Goal: Task Accomplishment & Management: Use online tool/utility

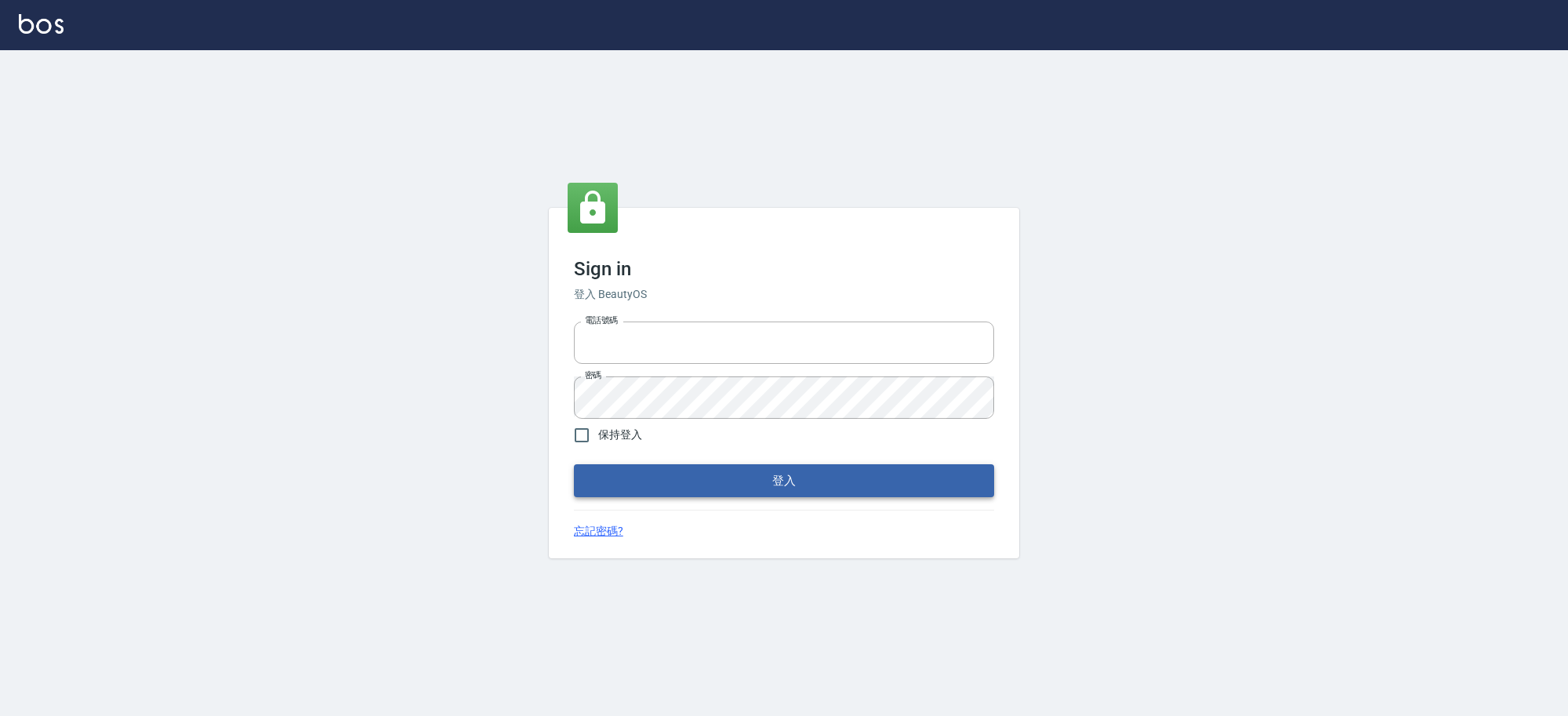
type input "0229521268"
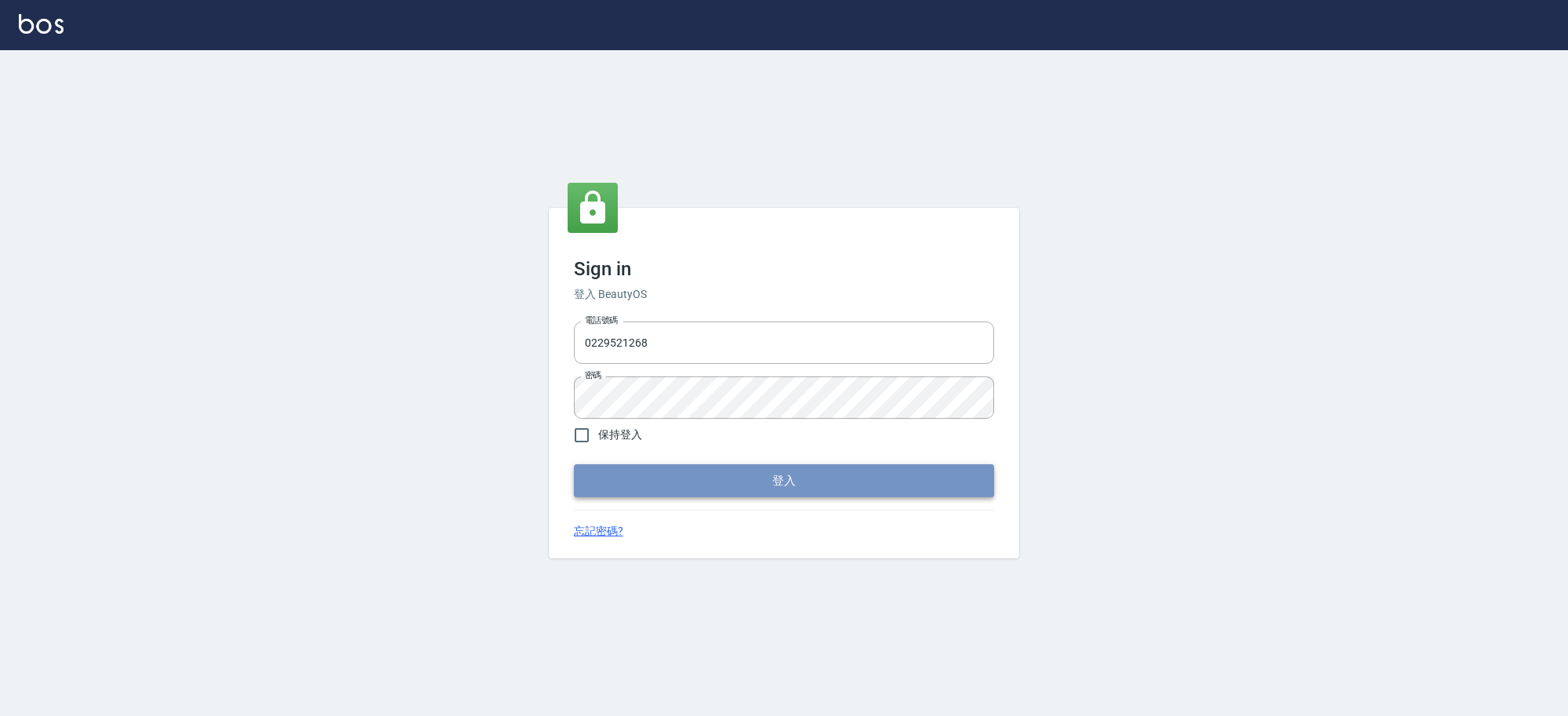
click at [737, 465] on button "登入" at bounding box center [783, 480] width 420 height 33
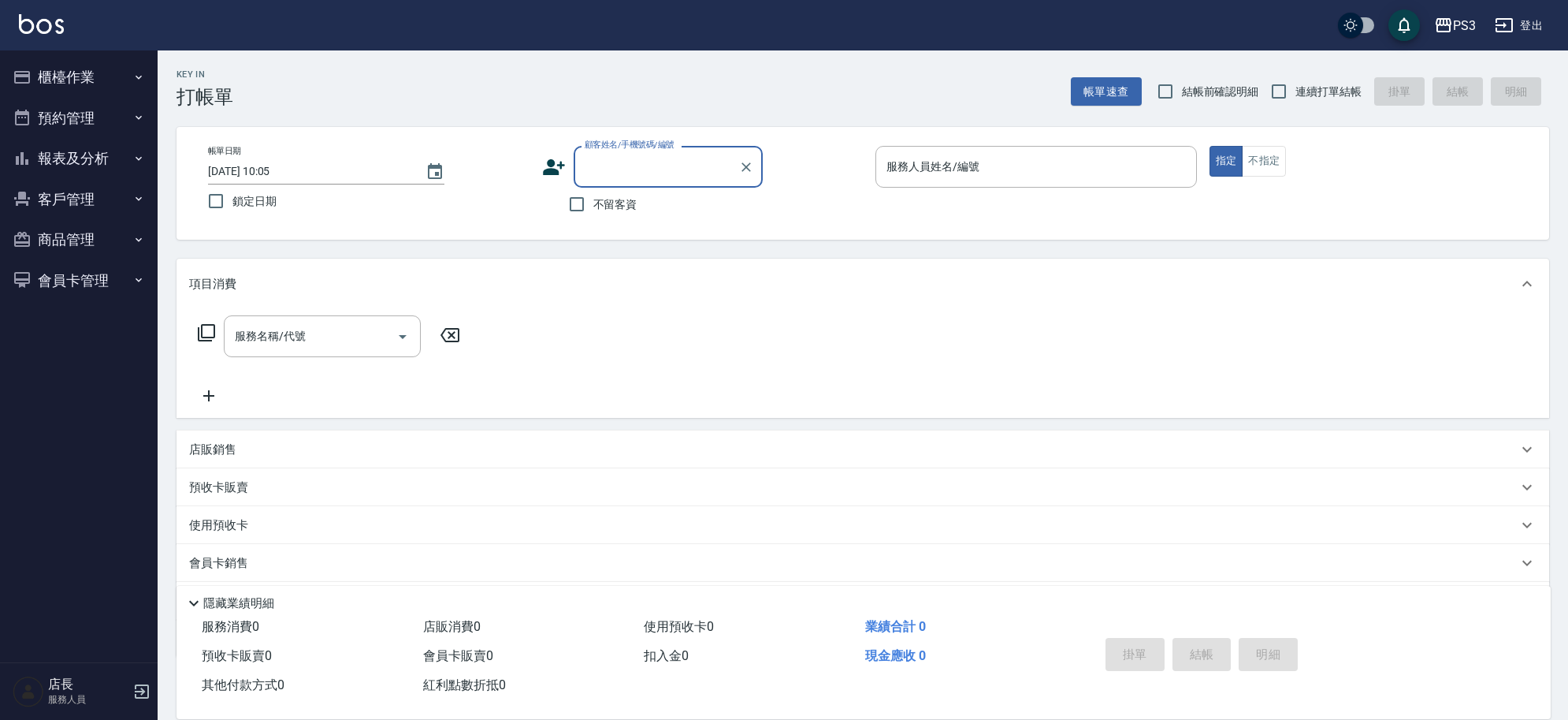
click at [88, 77] on button "櫃檯作業" at bounding box center [78, 77] width 145 height 41
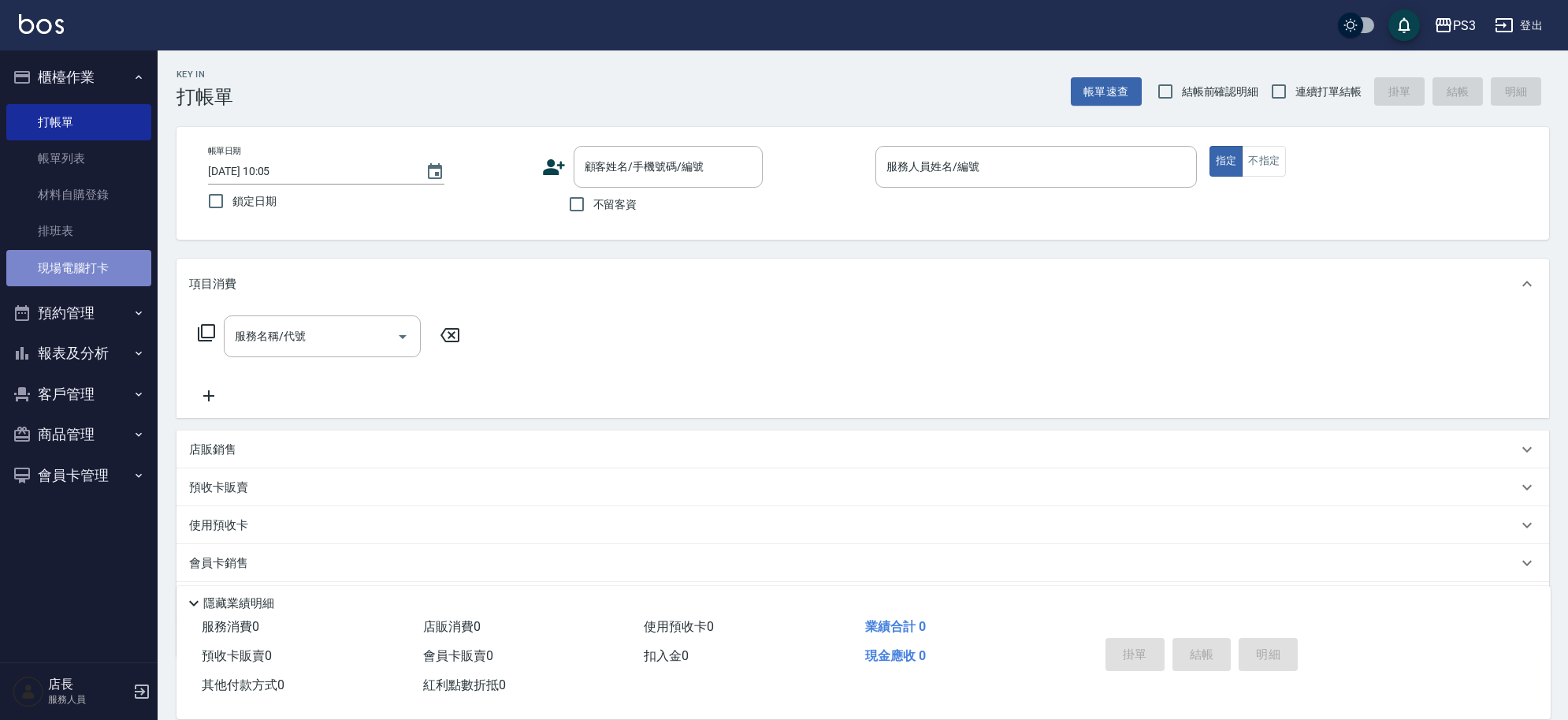
click at [76, 261] on link "現場電腦打卡" at bounding box center [78, 267] width 145 height 36
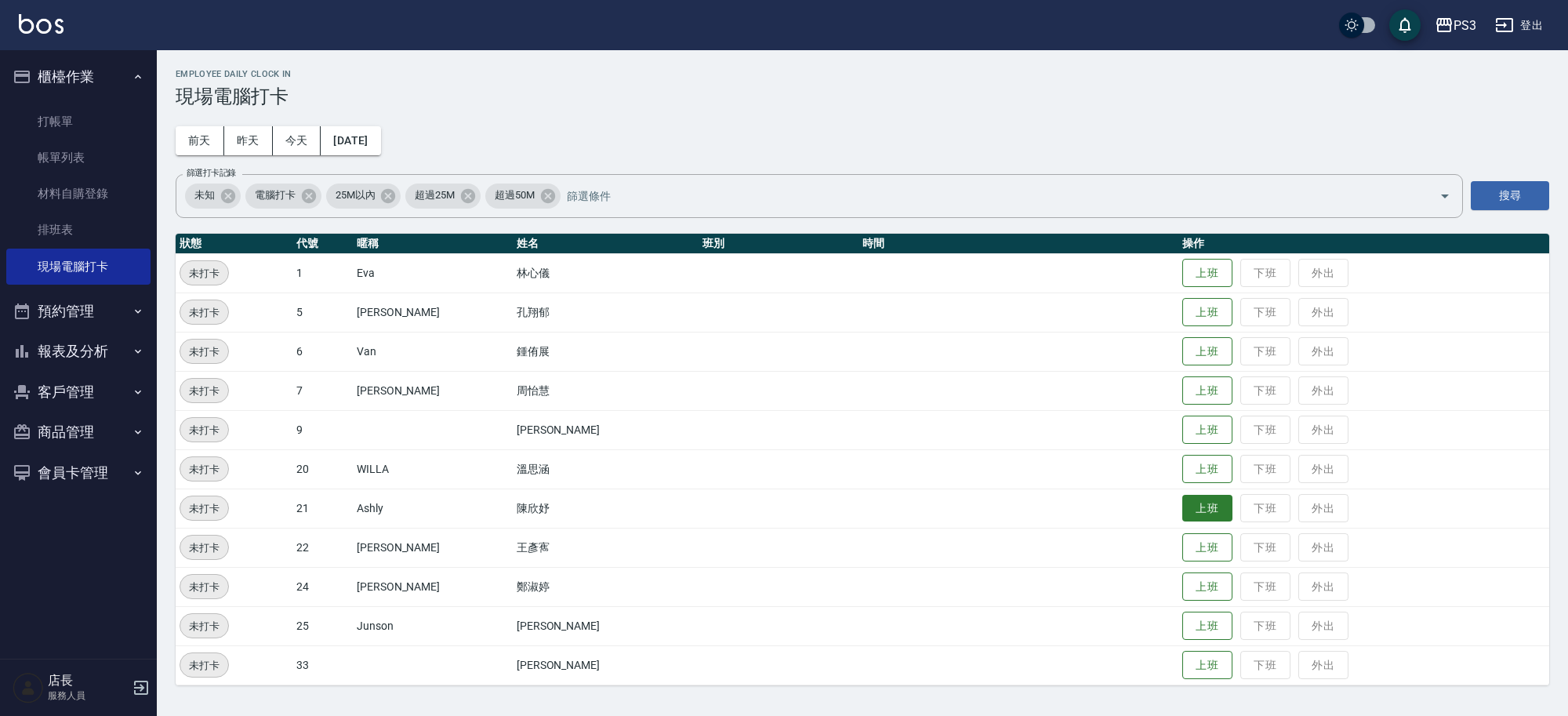
click at [1182, 503] on button "上班" at bounding box center [1207, 508] width 50 height 27
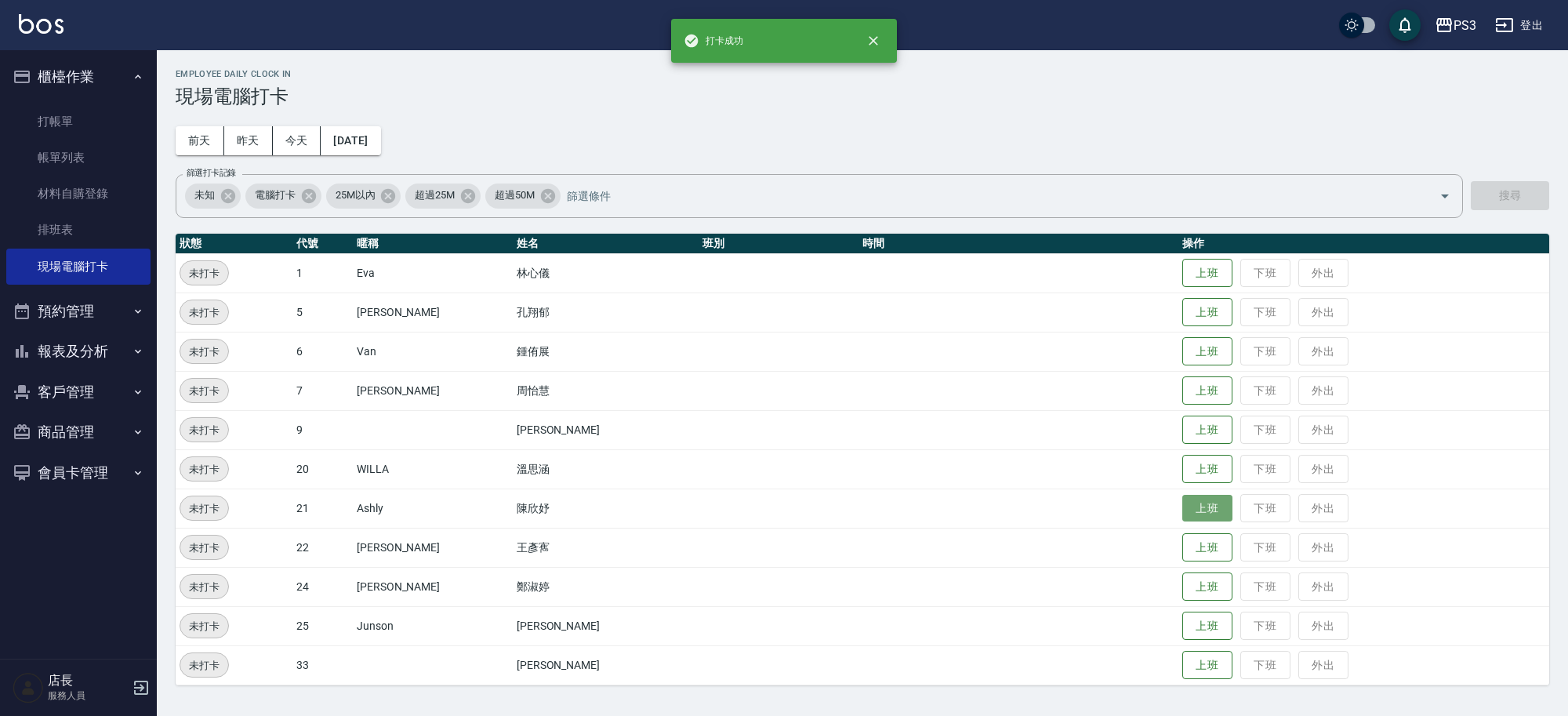
click at [1182, 503] on button "上班" at bounding box center [1207, 508] width 50 height 27
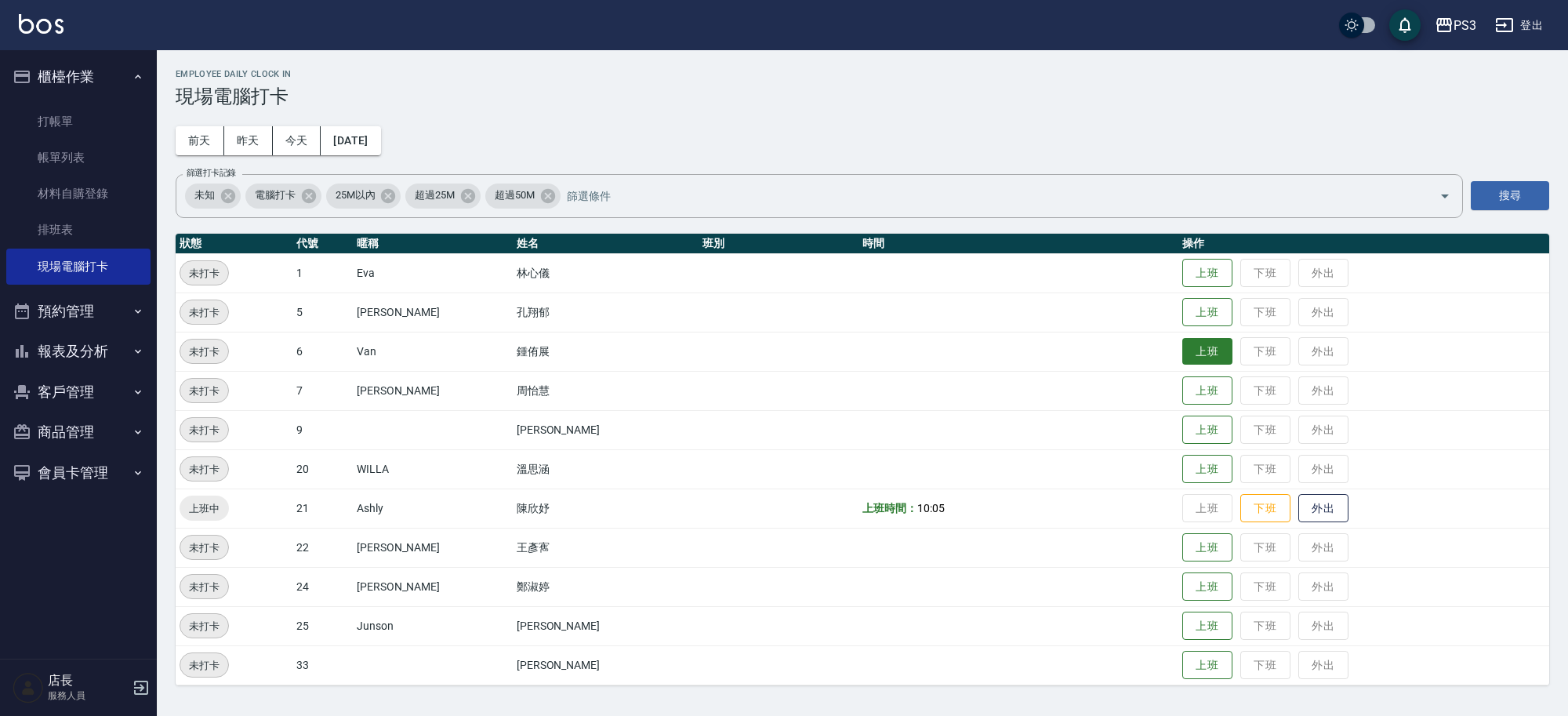
click at [1194, 343] on button "上班" at bounding box center [1207, 351] width 50 height 27
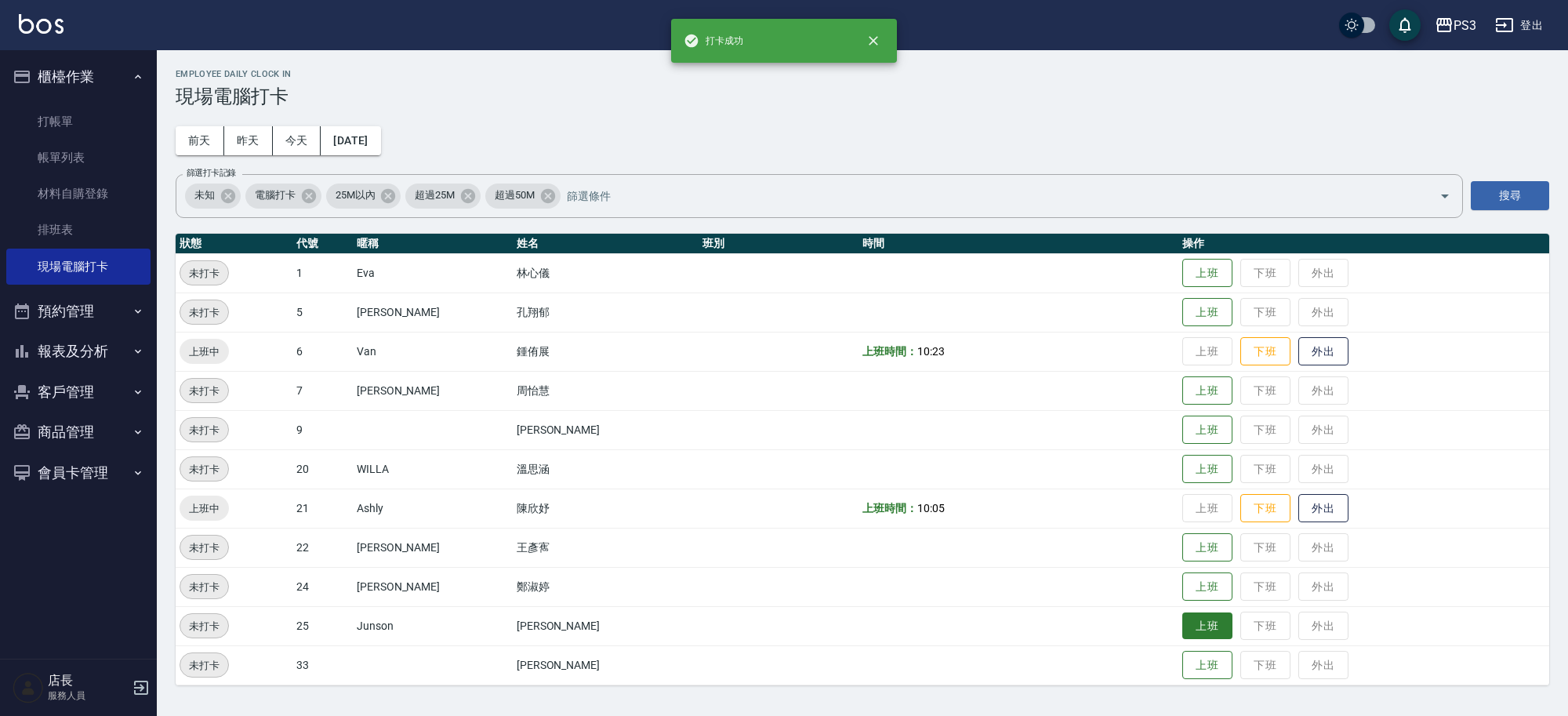
click at [1184, 637] on button "上班" at bounding box center [1207, 626] width 50 height 27
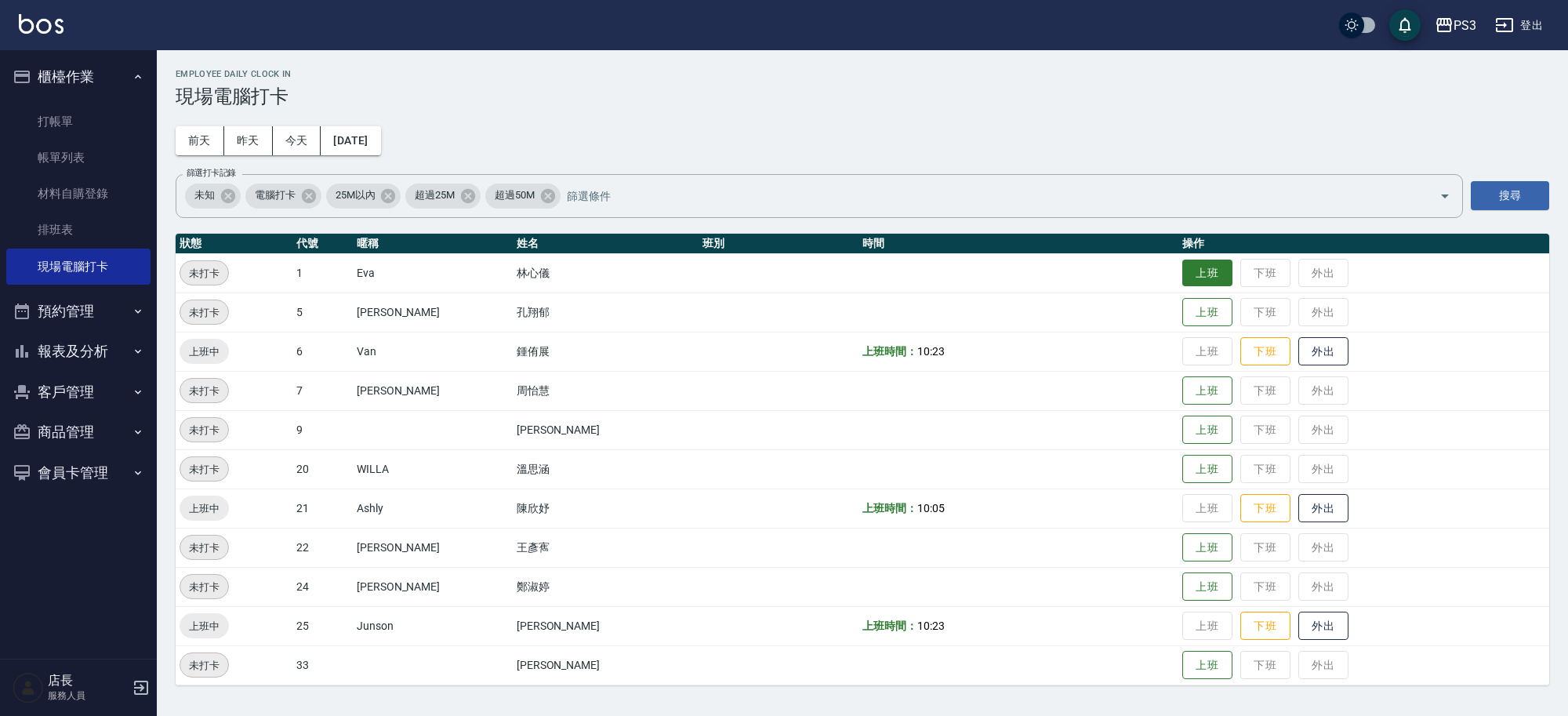
click at [1182, 272] on button "上班" at bounding box center [1207, 273] width 50 height 27
